Goal: Information Seeking & Learning: Learn about a topic

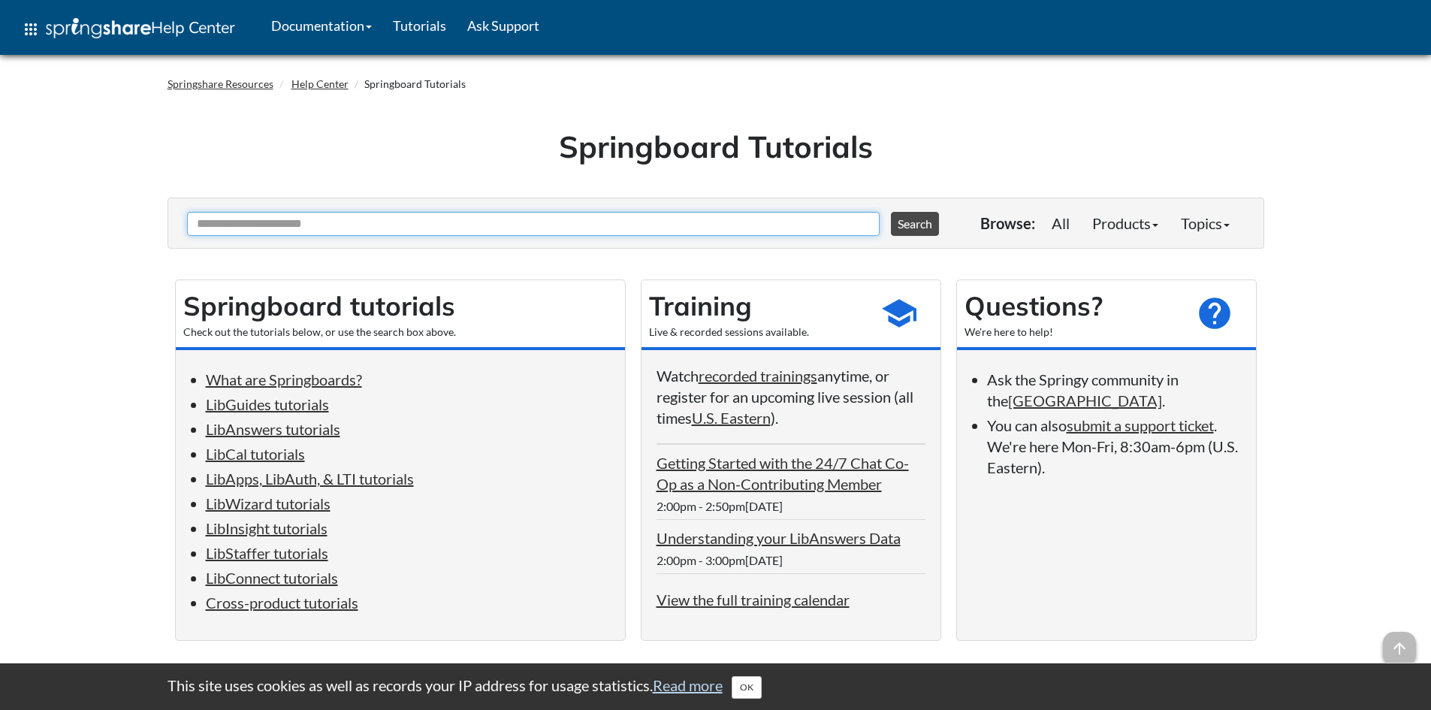
click at [321, 227] on input "Ask Another Question" at bounding box center [533, 224] width 693 height 24
click at [264, 460] on link "LibCal tutorials" at bounding box center [255, 454] width 99 height 18
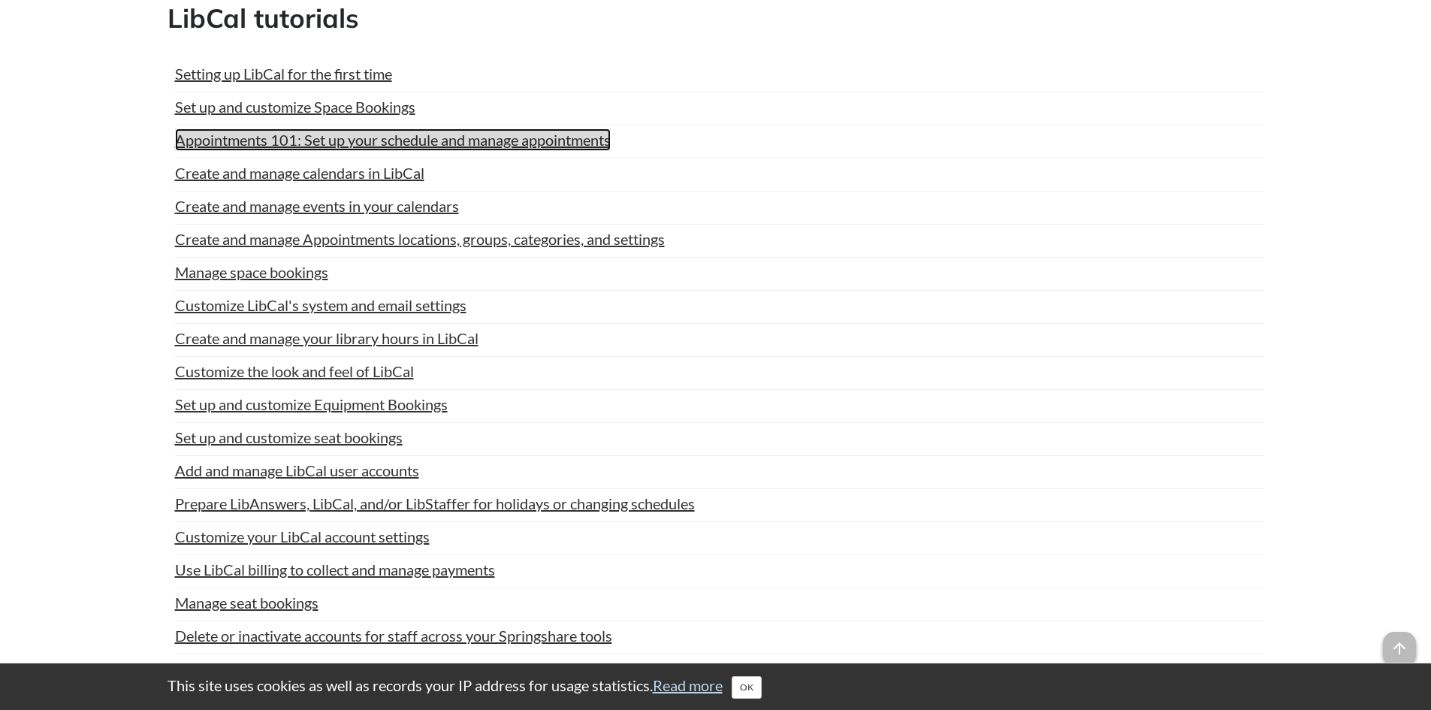
click at [242, 137] on link "Appointments 101: Set up your schedule and manage appointments" at bounding box center [393, 139] width 436 height 23
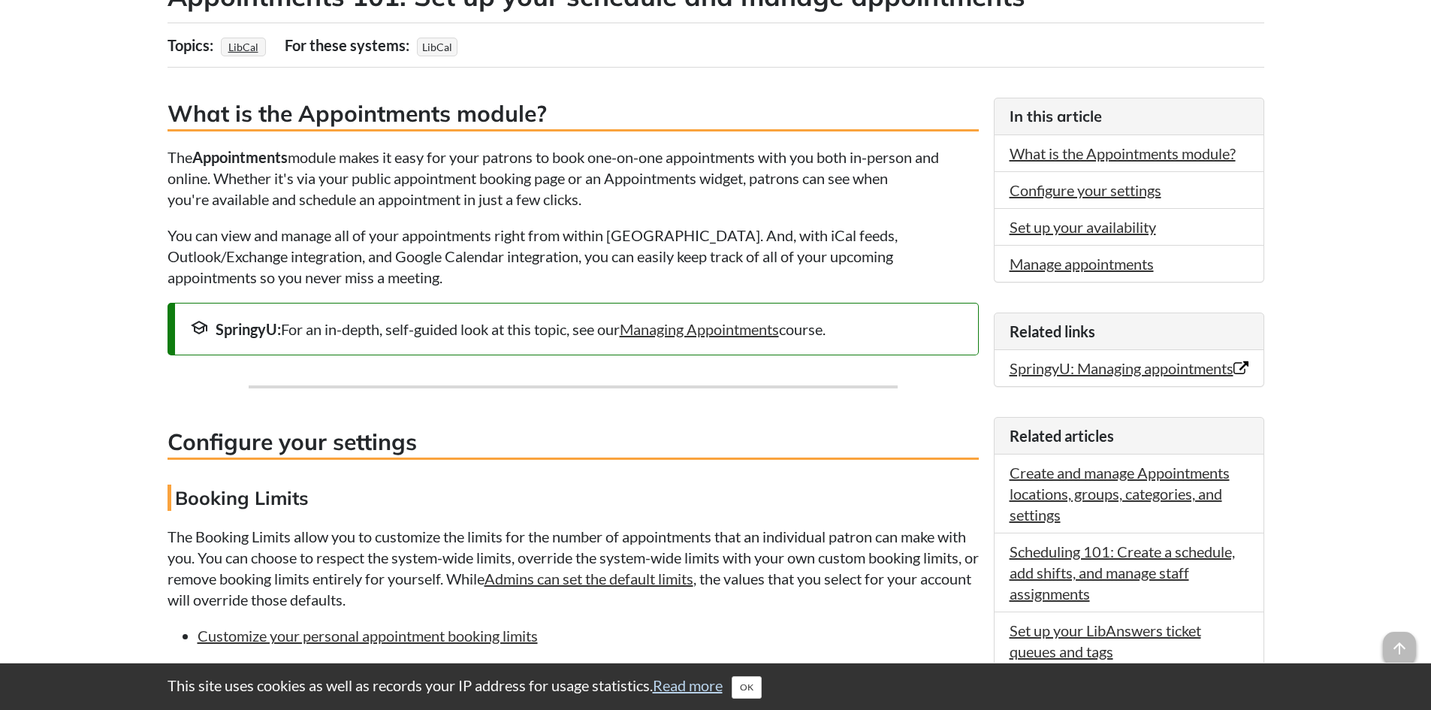
scroll to position [451, 0]
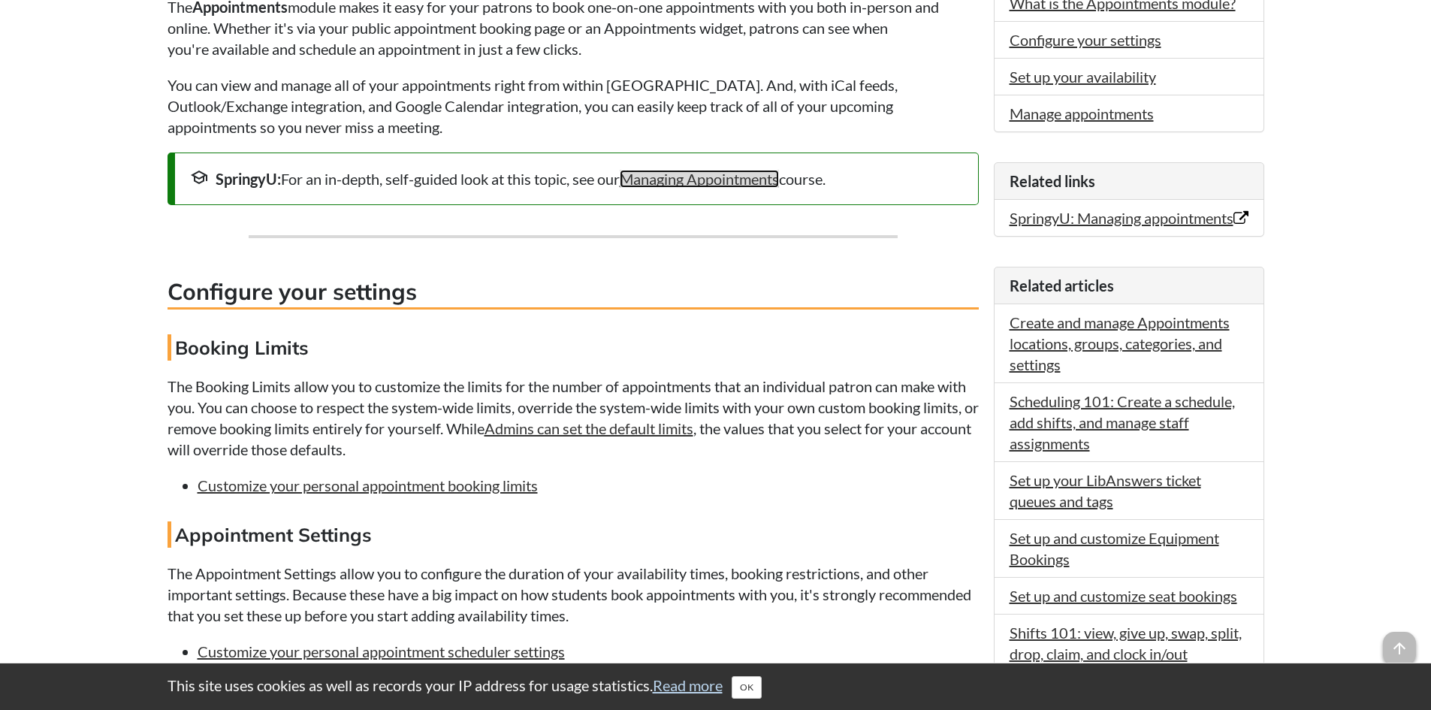
click at [732, 180] on link "Managing Appointments" at bounding box center [699, 179] width 159 height 18
